Goal: Transaction & Acquisition: Purchase product/service

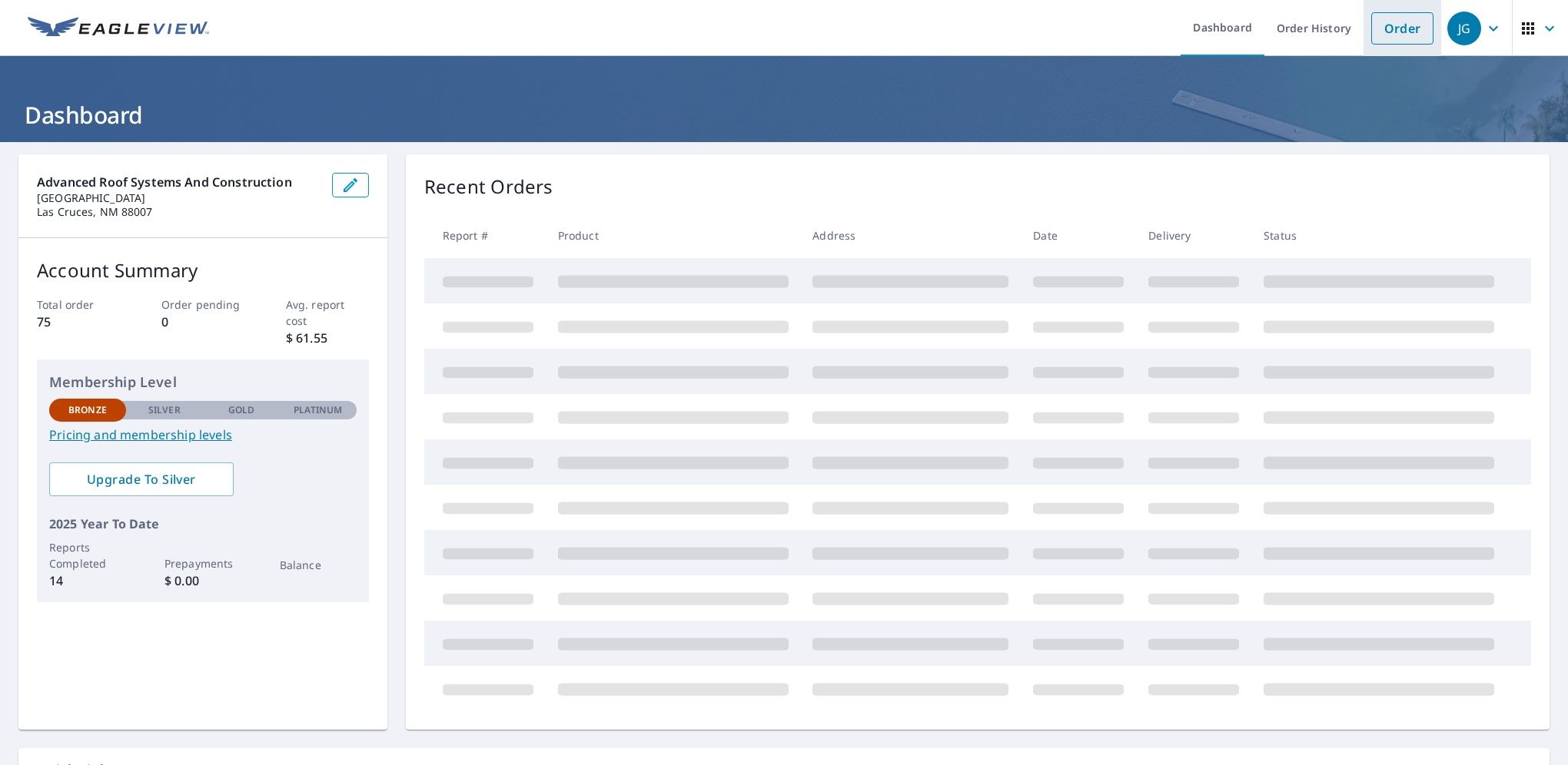
click at [1379, 28] on link "Order" at bounding box center [1402, 28] width 62 height 32
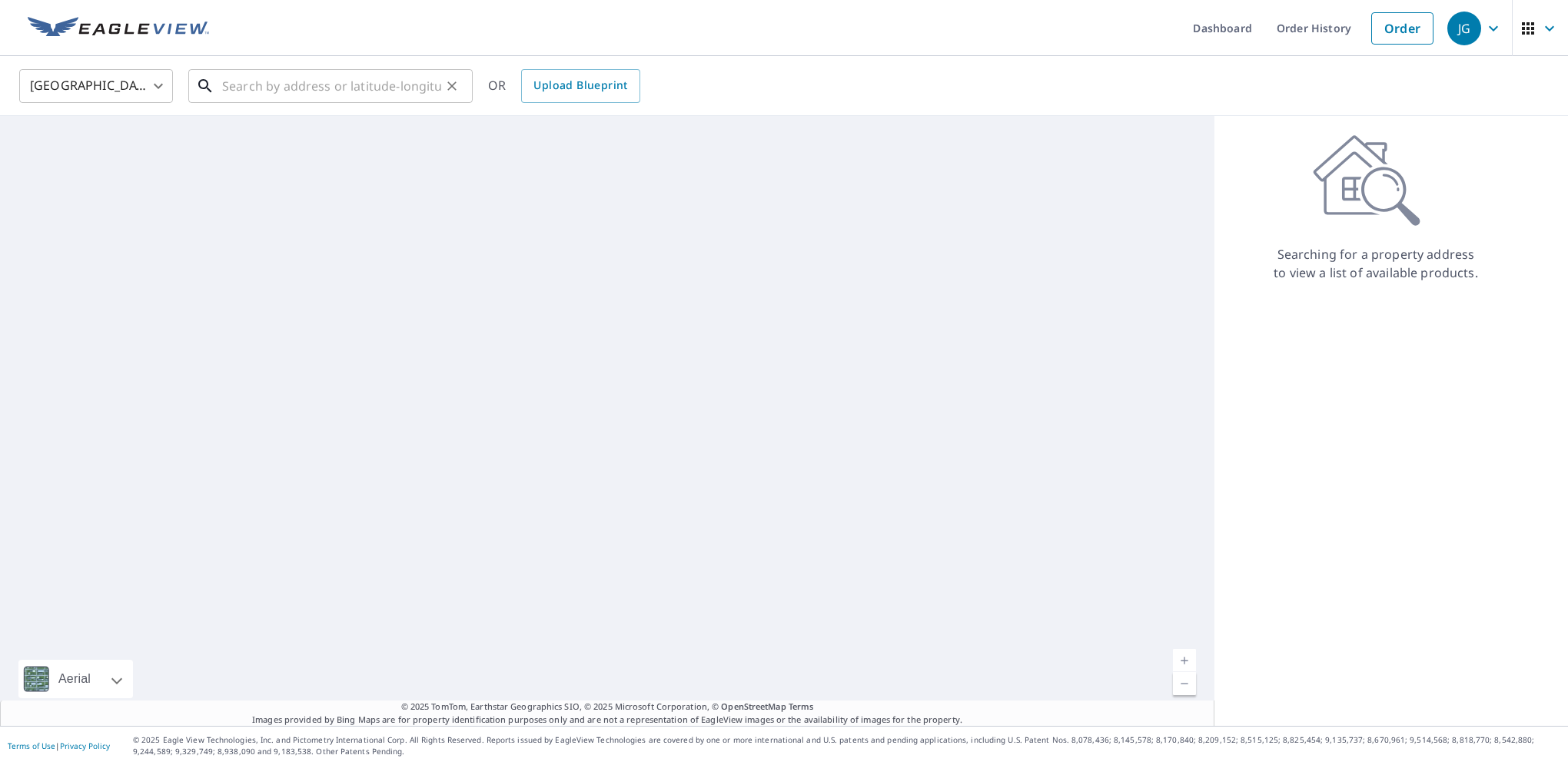
click at [240, 91] on input "text" at bounding box center [332, 86] width 219 height 43
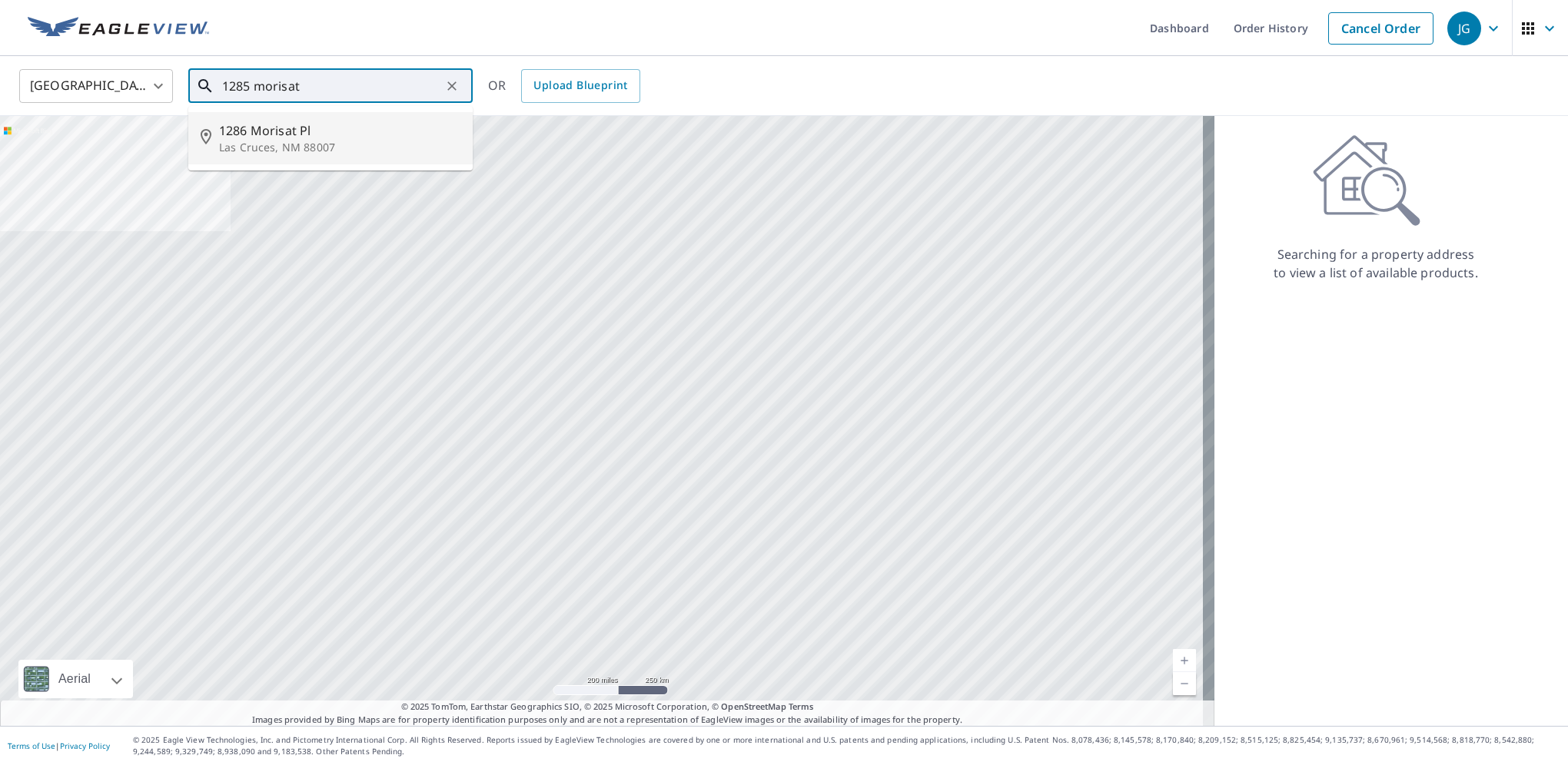
click at [272, 135] on span "1286 Morisat Pl" at bounding box center [340, 130] width 241 height 19
type input "[STREET_ADDRESS]"
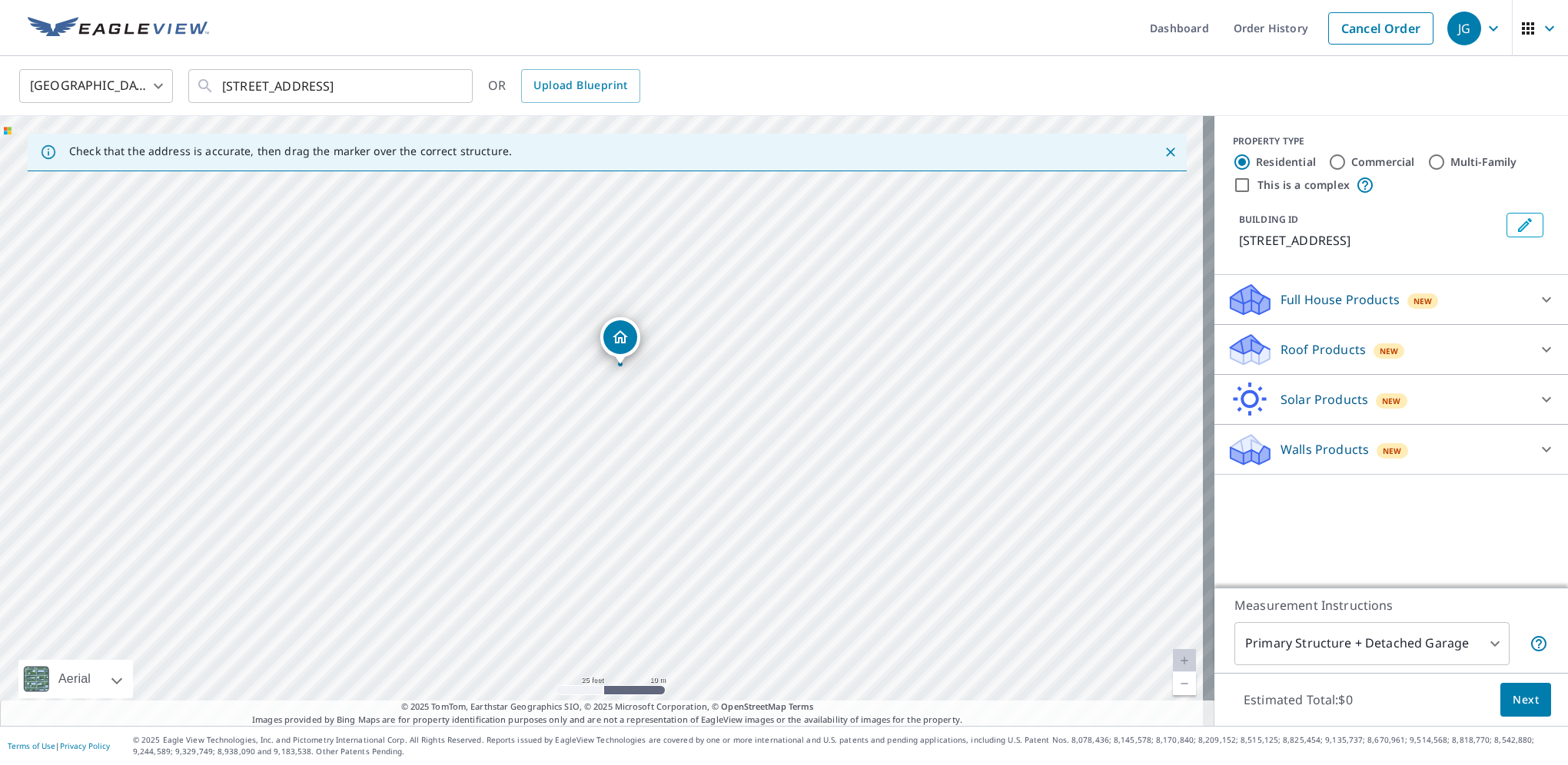
click at [1537, 303] on icon at bounding box center [1546, 300] width 19 height 19
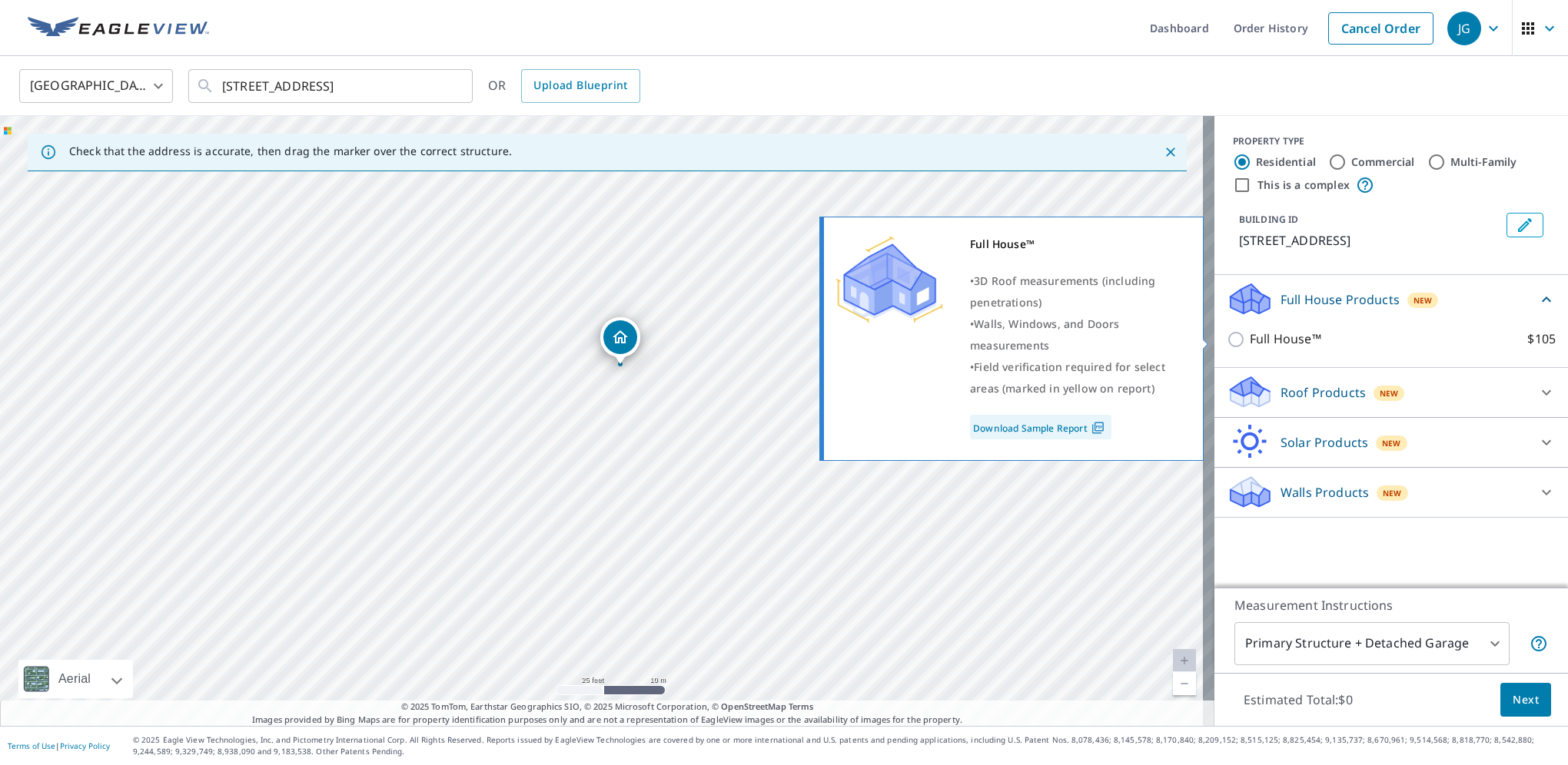
click at [1228, 341] on input "Full House™ $105" at bounding box center [1238, 339] width 23 height 19
checkbox input "true"
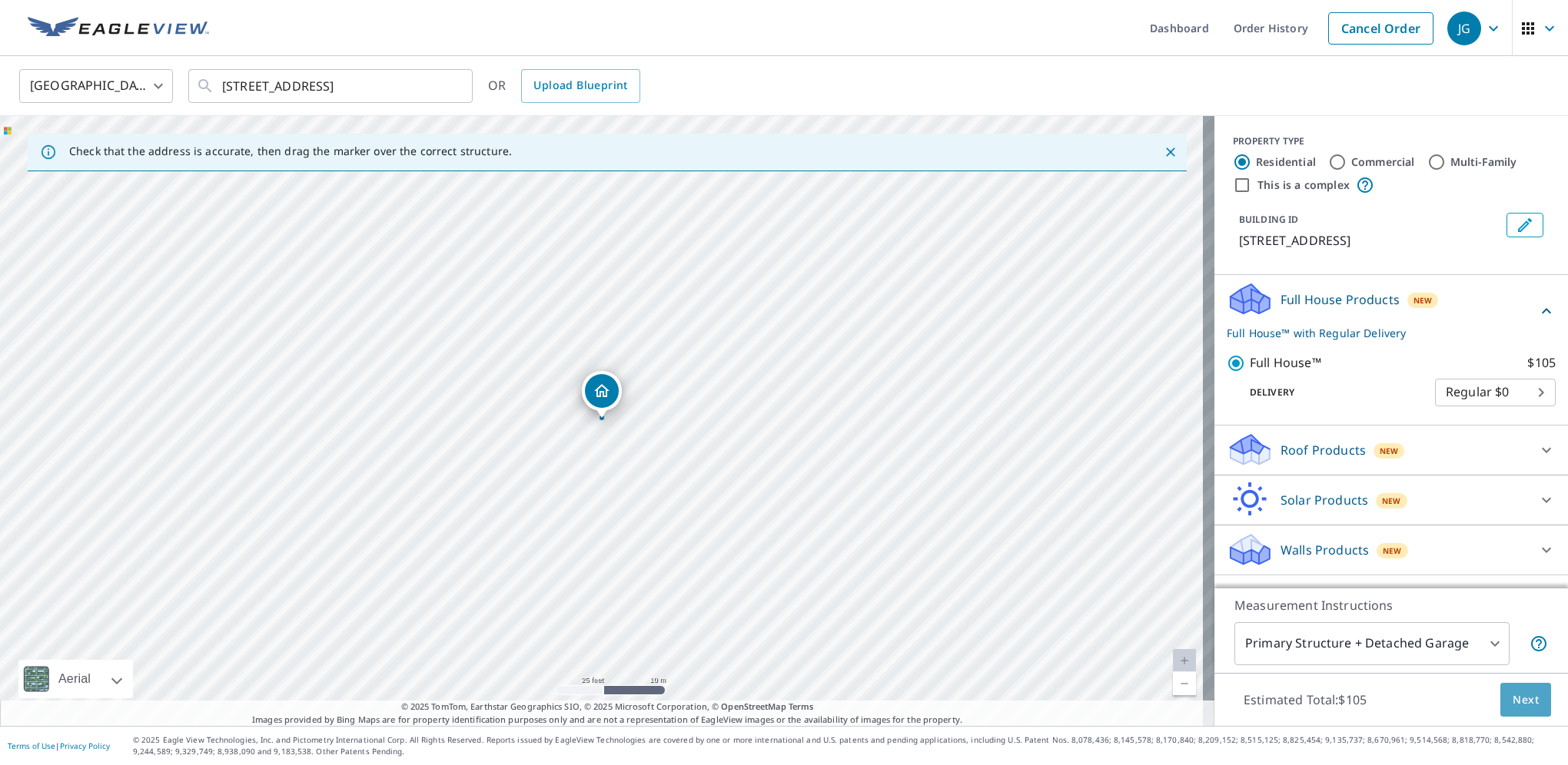
click at [1515, 704] on span "Next" at bounding box center [1525, 701] width 26 height 19
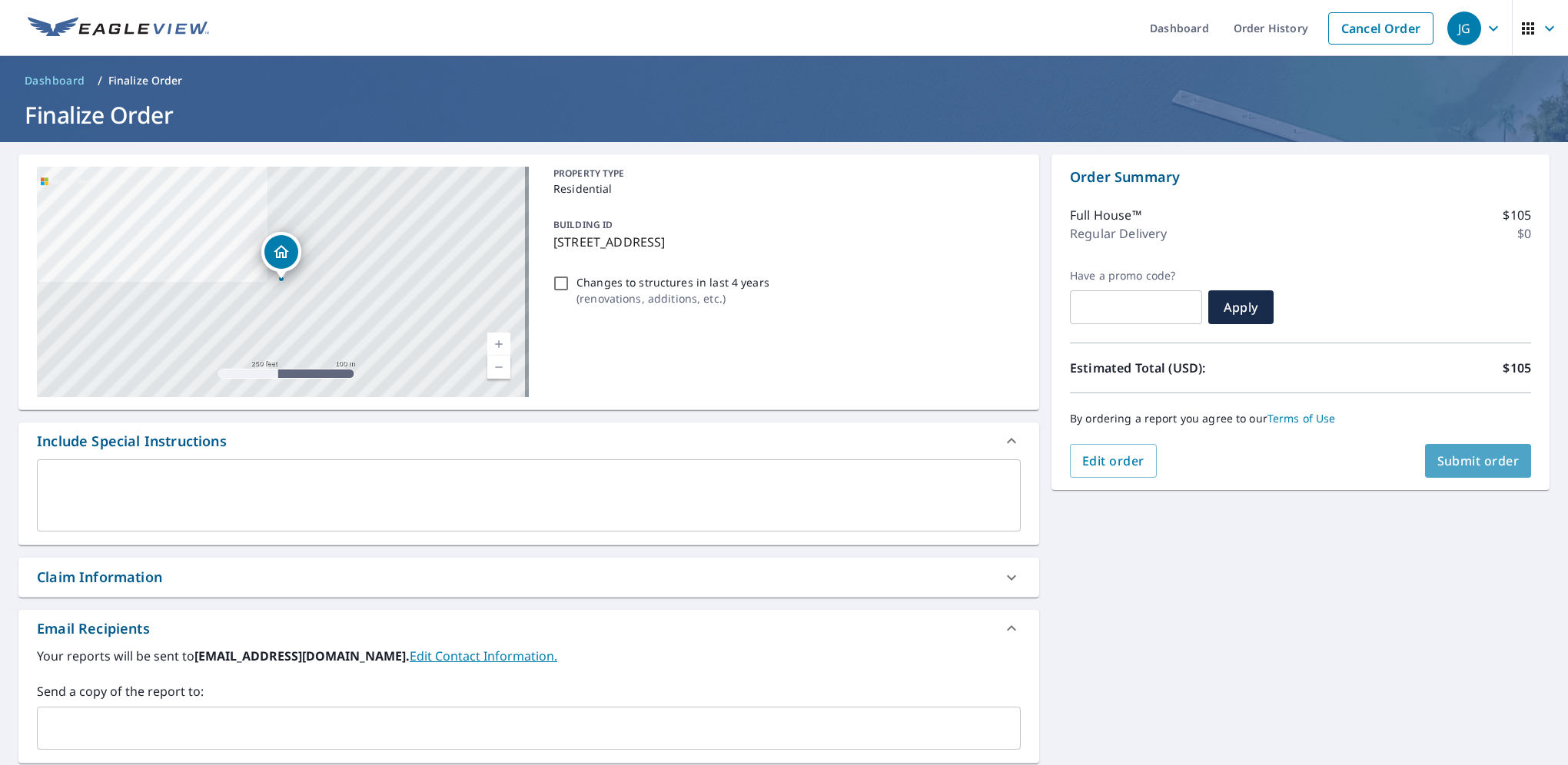
click at [1462, 463] on span "Submit order" at bounding box center [1478, 461] width 82 height 17
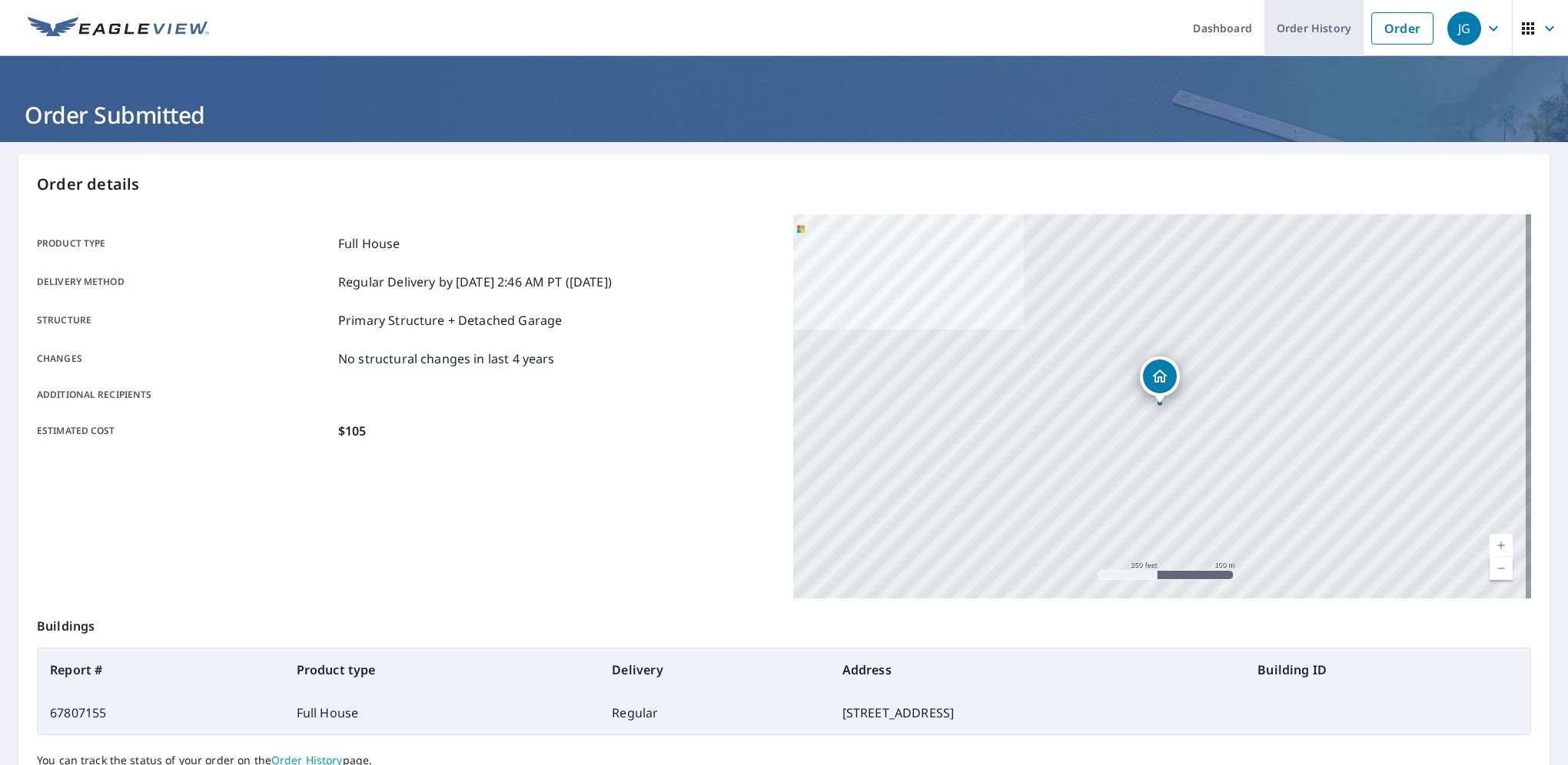
click at [1310, 34] on link "Order History" at bounding box center [1314, 27] width 99 height 56
